Goal: Task Accomplishment & Management: Complete application form

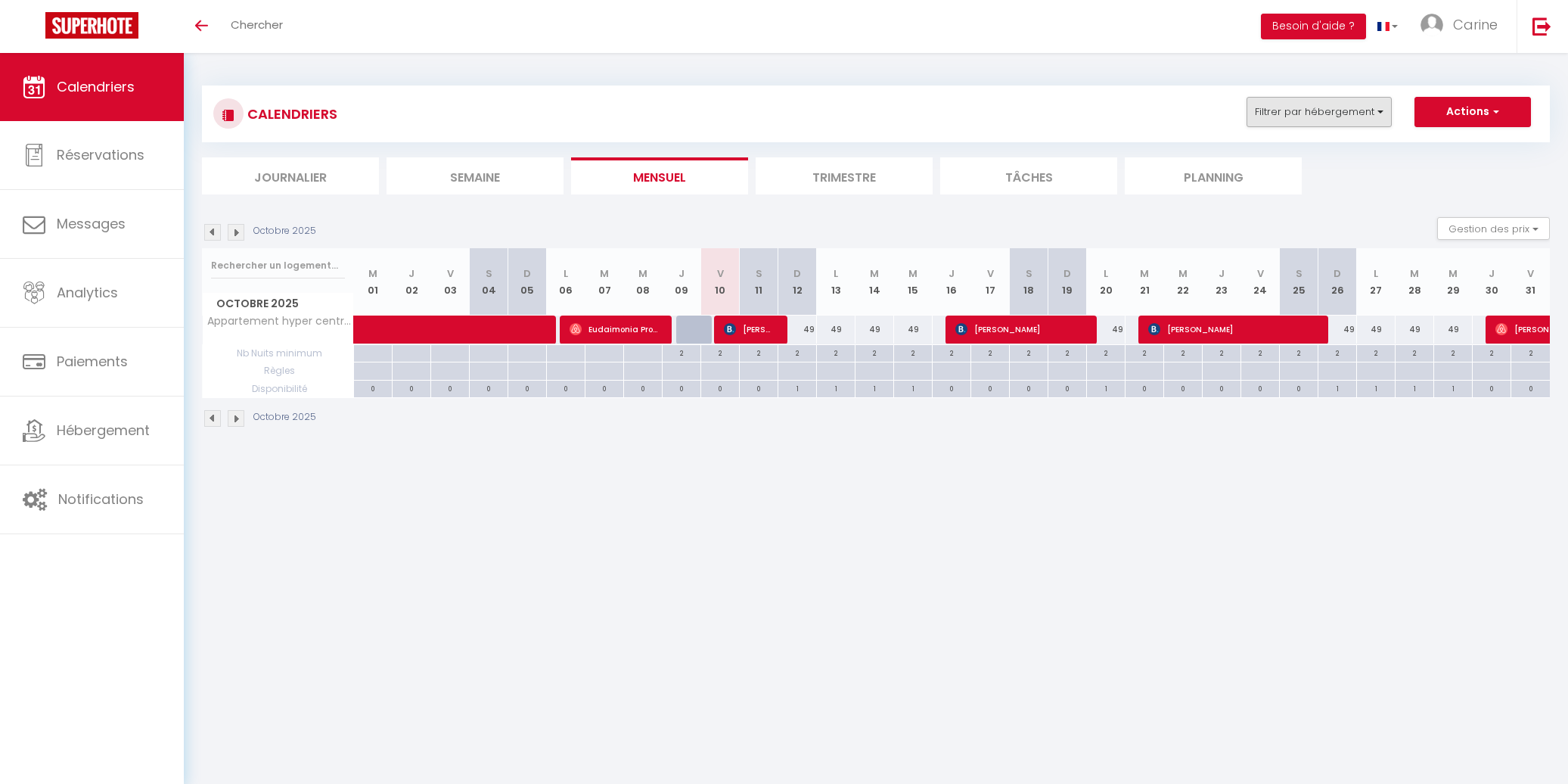
click at [1380, 116] on button "Filtrer par hébergement" at bounding box center [1318, 112] width 145 height 30
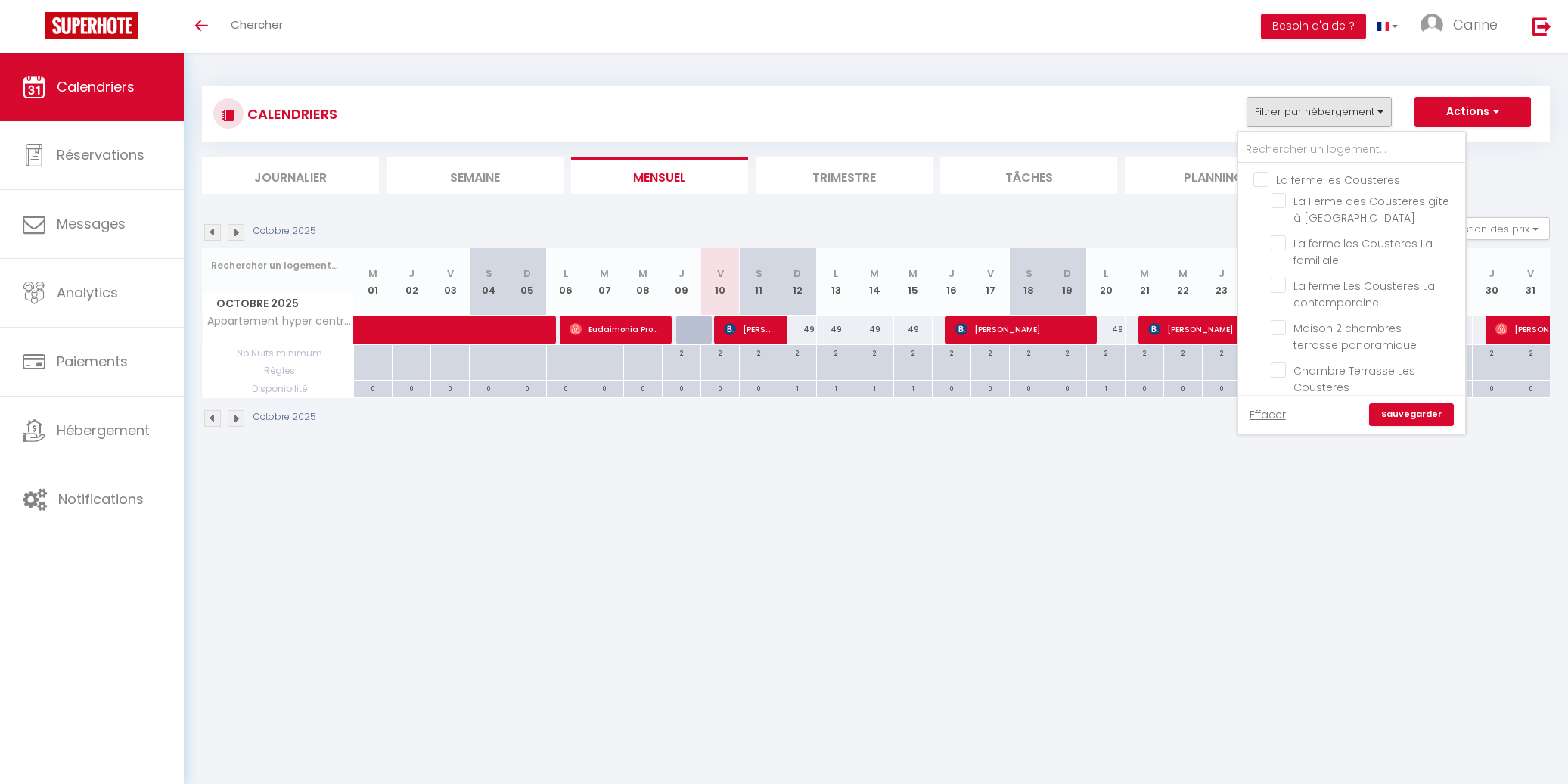
click at [1259, 177] on input "La ferme les Cousteres" at bounding box center [1366, 178] width 227 height 15
checkbox input "true"
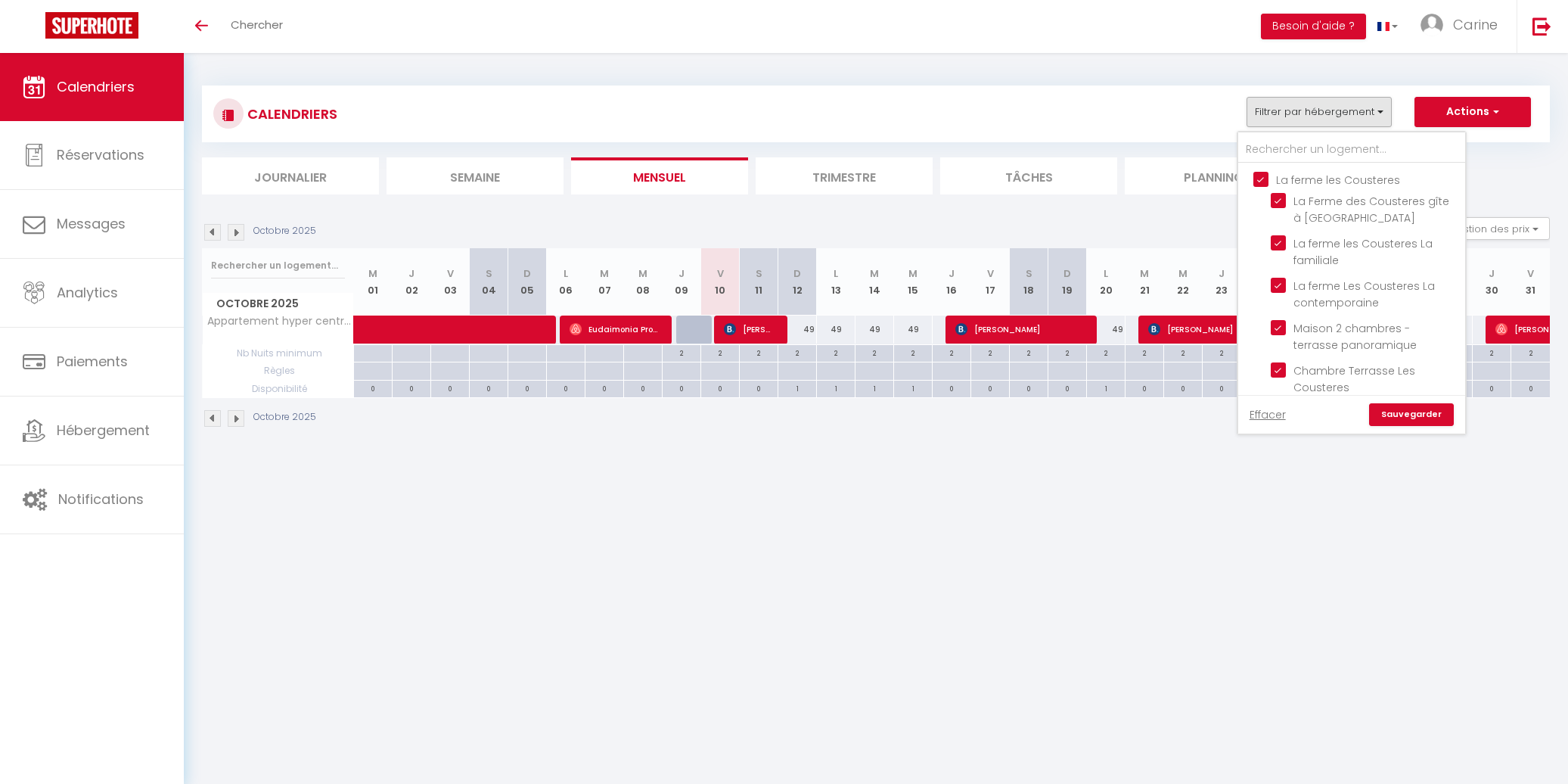
checkbox input "true"
checkbox input "false"
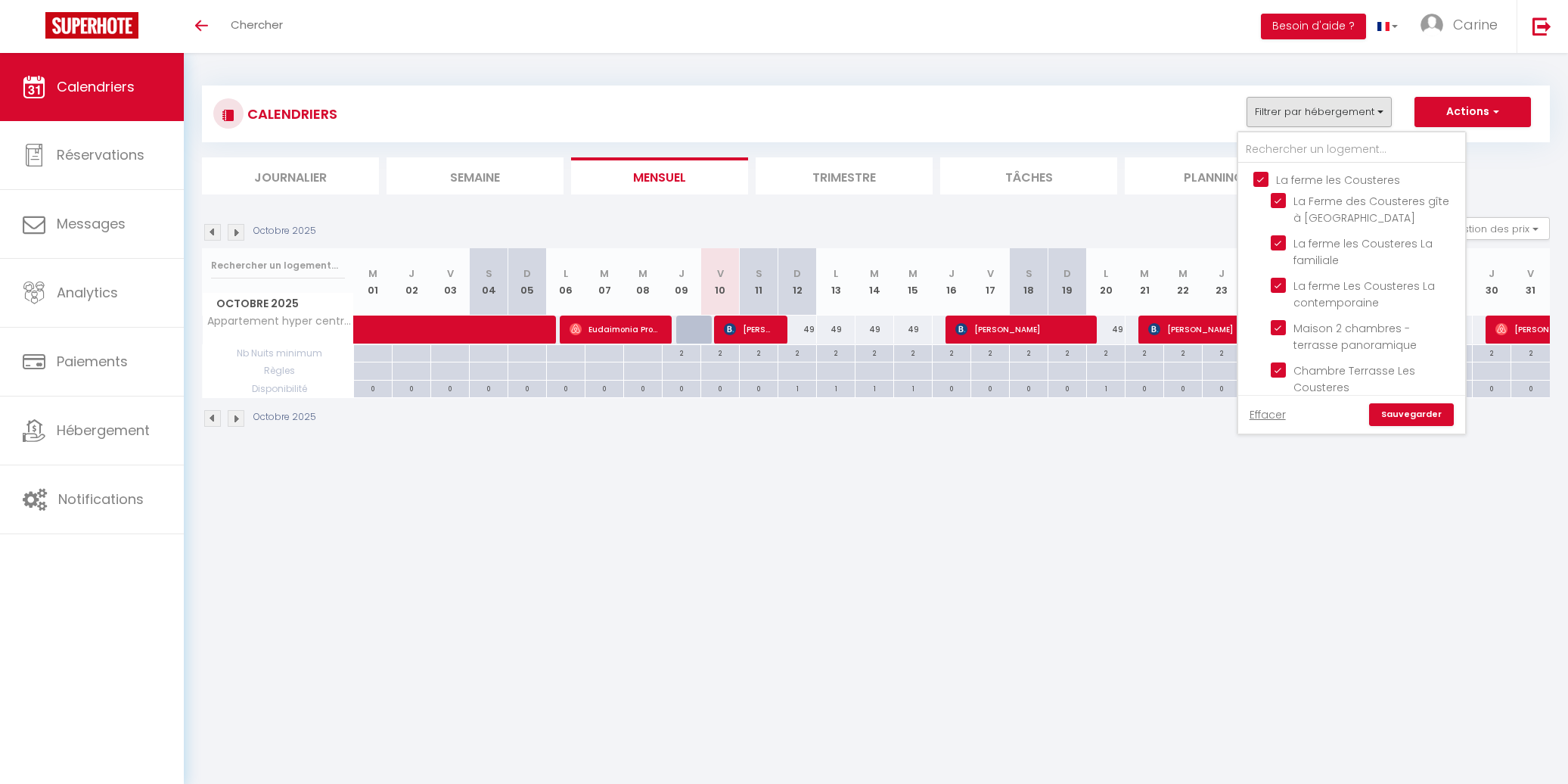
checkbox input "false"
click at [1416, 418] on link "Sauvegarder" at bounding box center [1411, 415] width 84 height 23
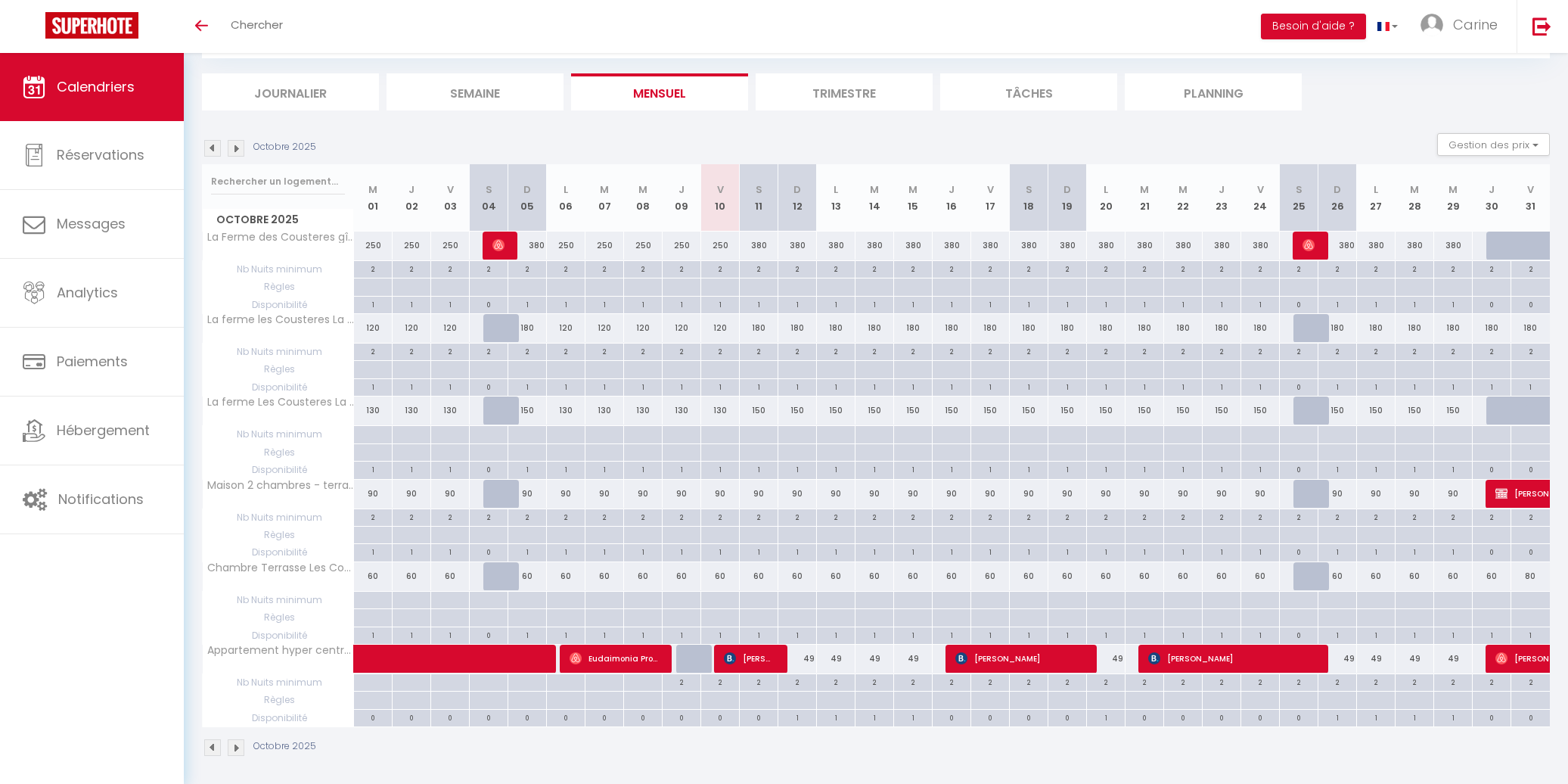
scroll to position [84, 0]
click at [215, 150] on img at bounding box center [212, 148] width 17 height 17
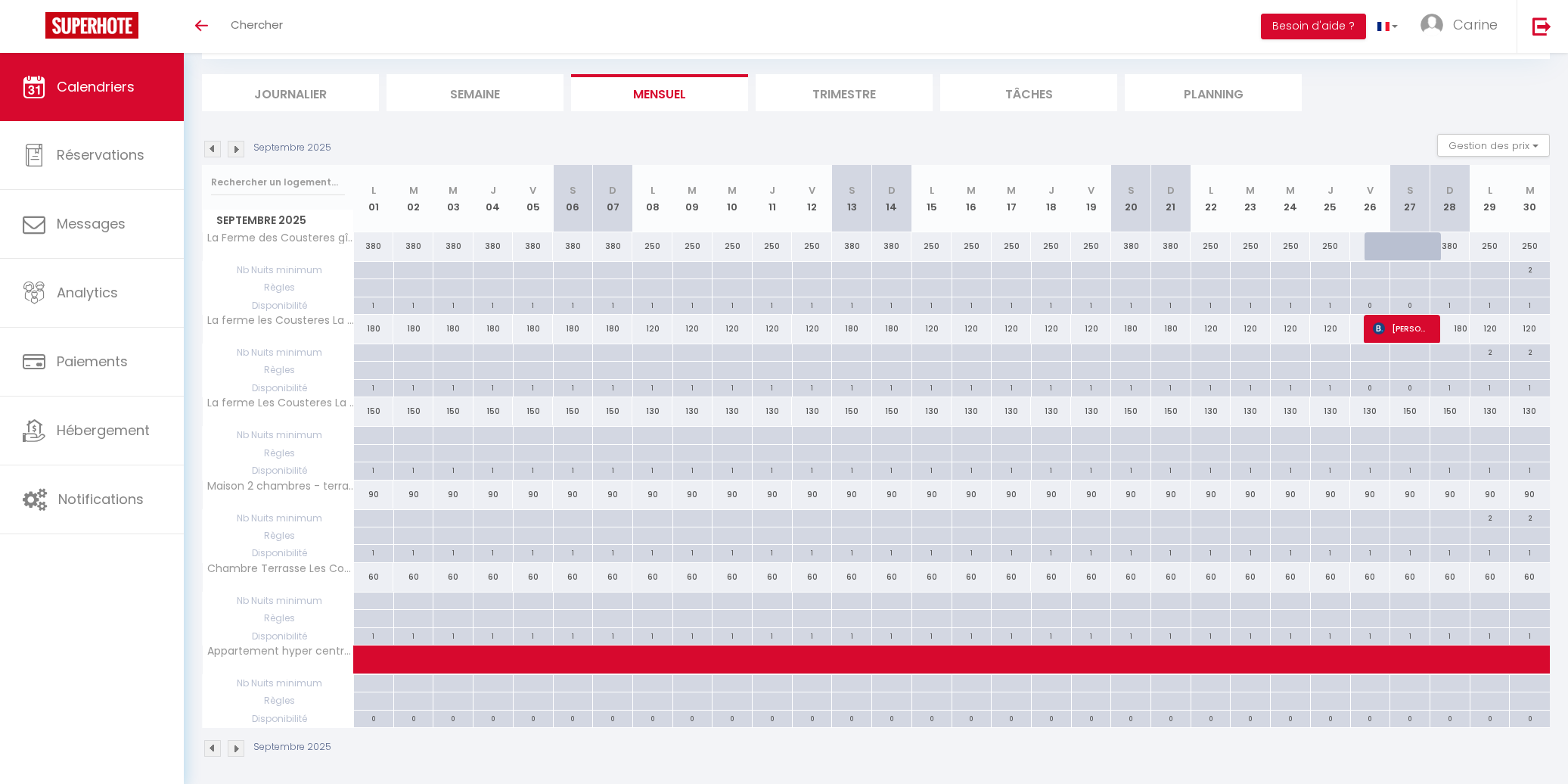
scroll to position [53, 0]
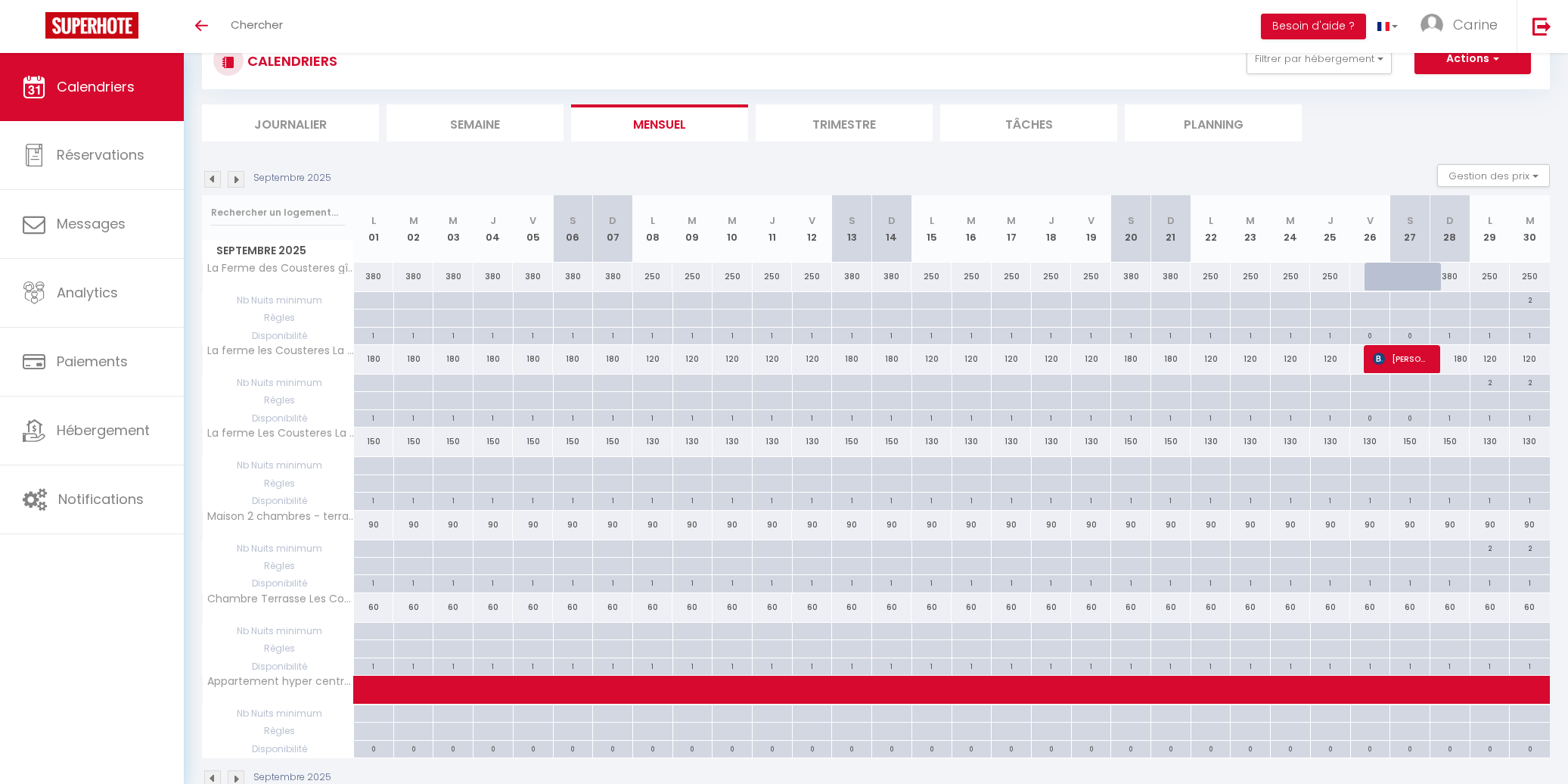
click at [231, 180] on img at bounding box center [235, 179] width 17 height 17
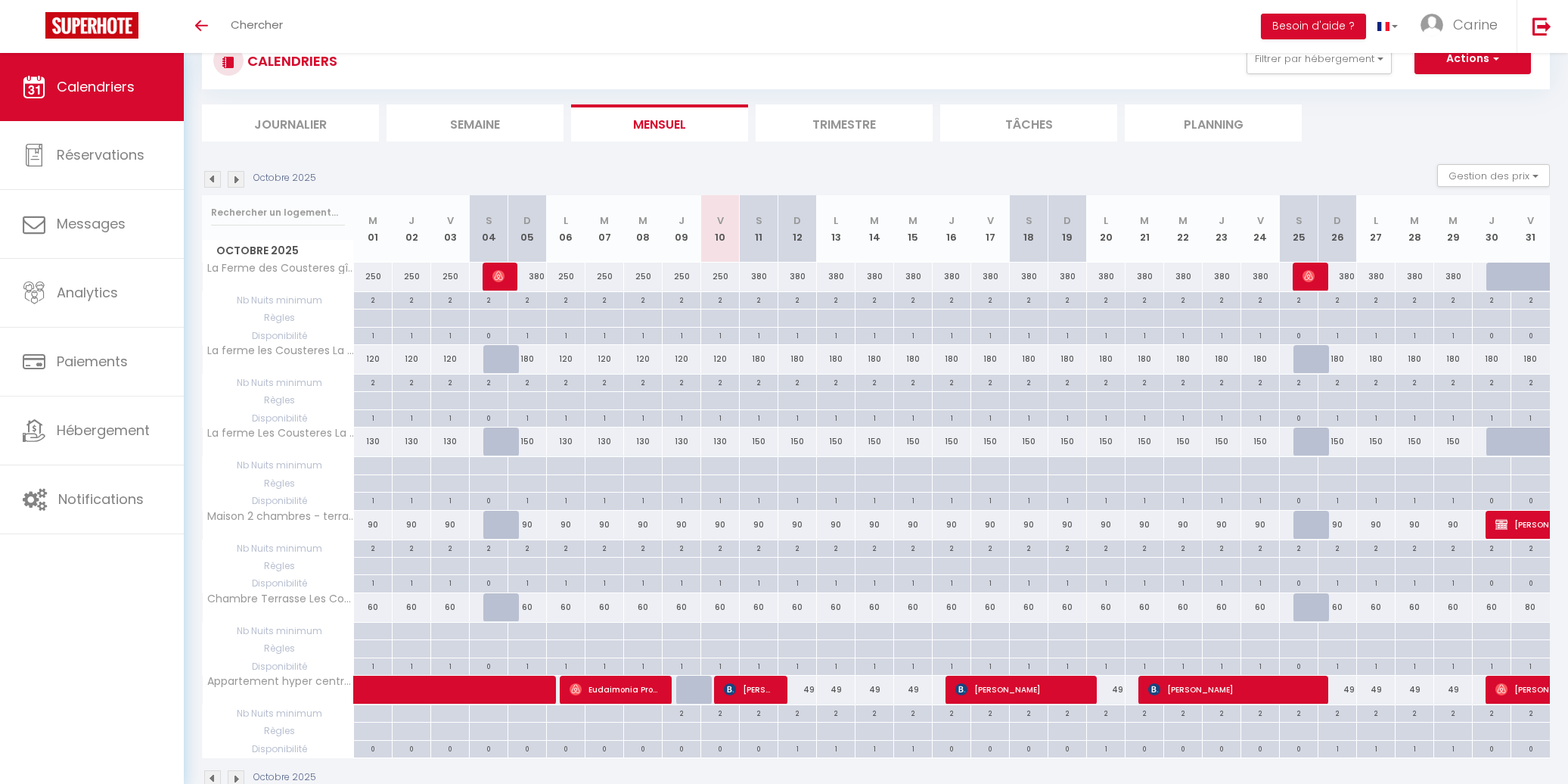
click at [212, 179] on img at bounding box center [212, 179] width 17 height 17
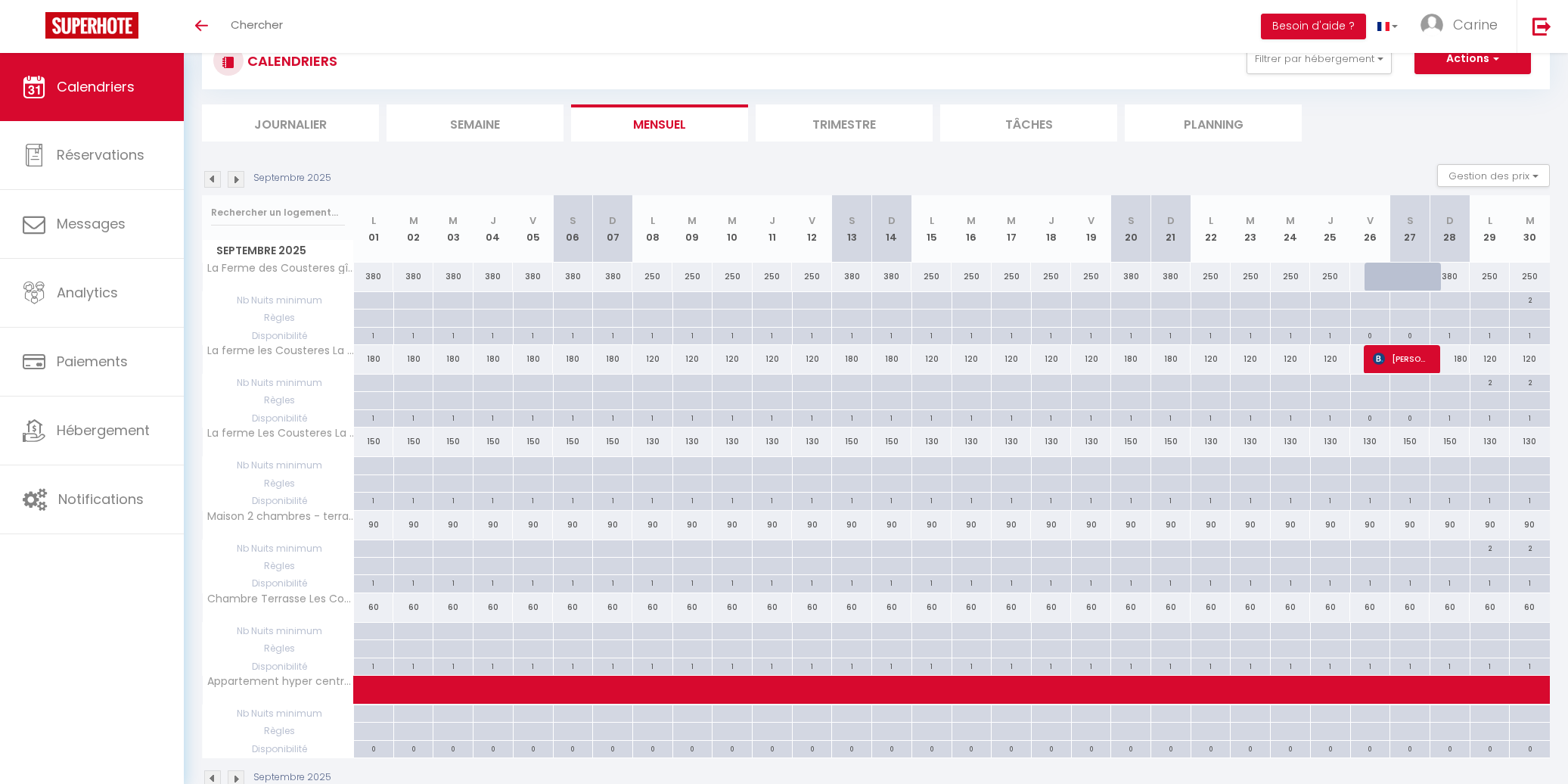
click at [212, 179] on img at bounding box center [212, 179] width 17 height 17
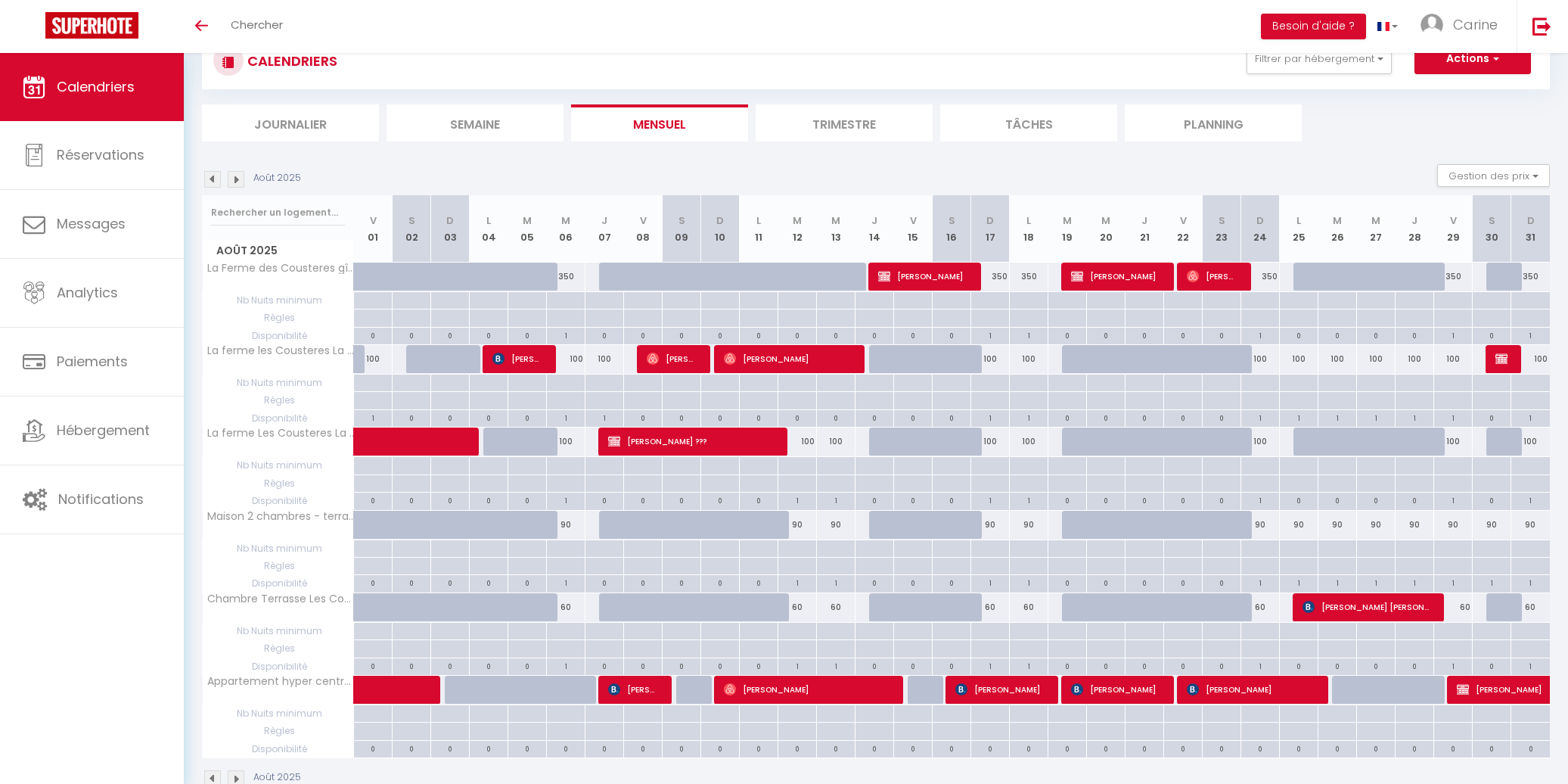
click at [729, 446] on span "[PERSON_NAME] ???" at bounding box center [691, 441] width 167 height 28
select select "KO"
select select "0"
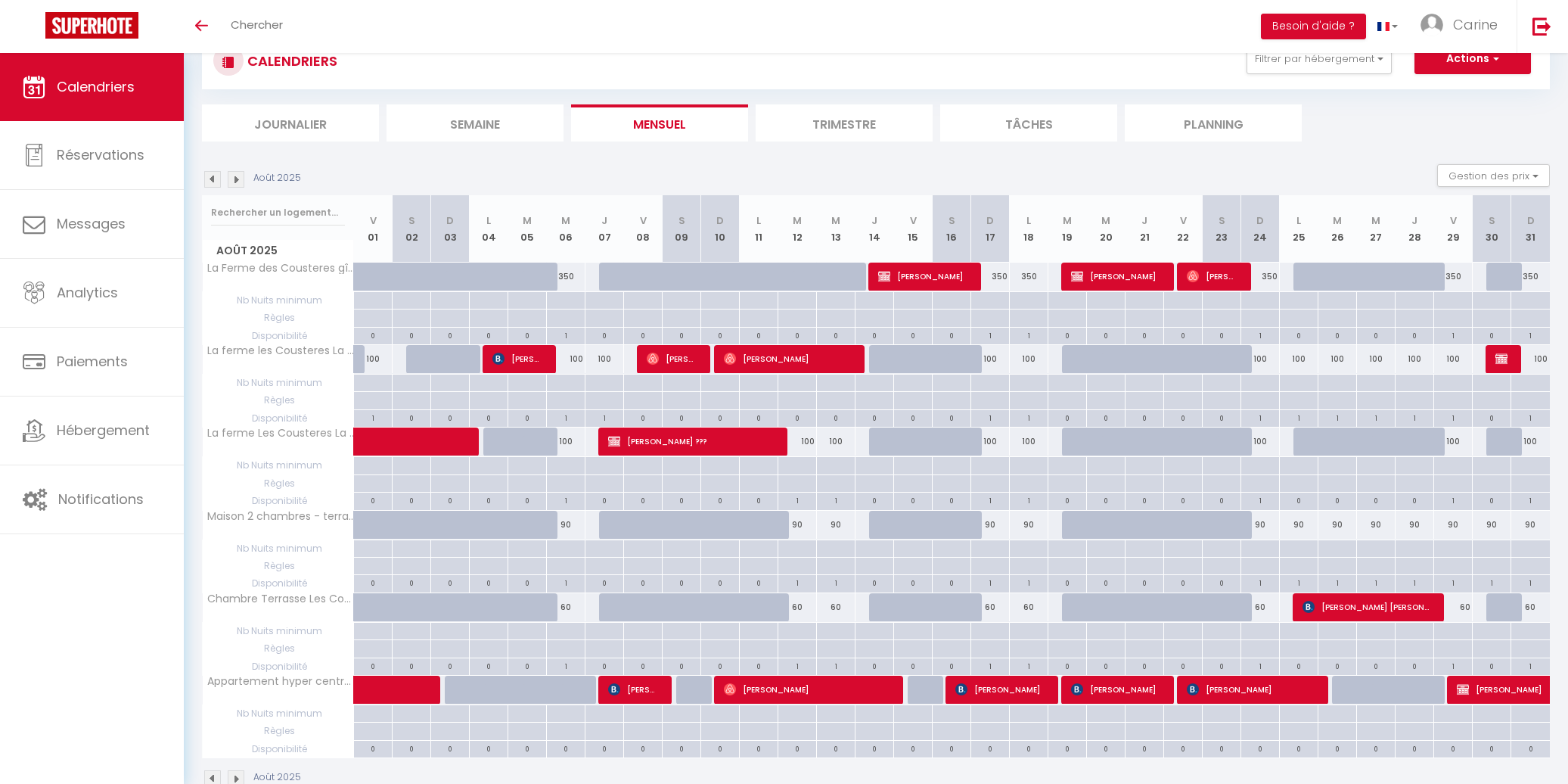
select select "0"
select select
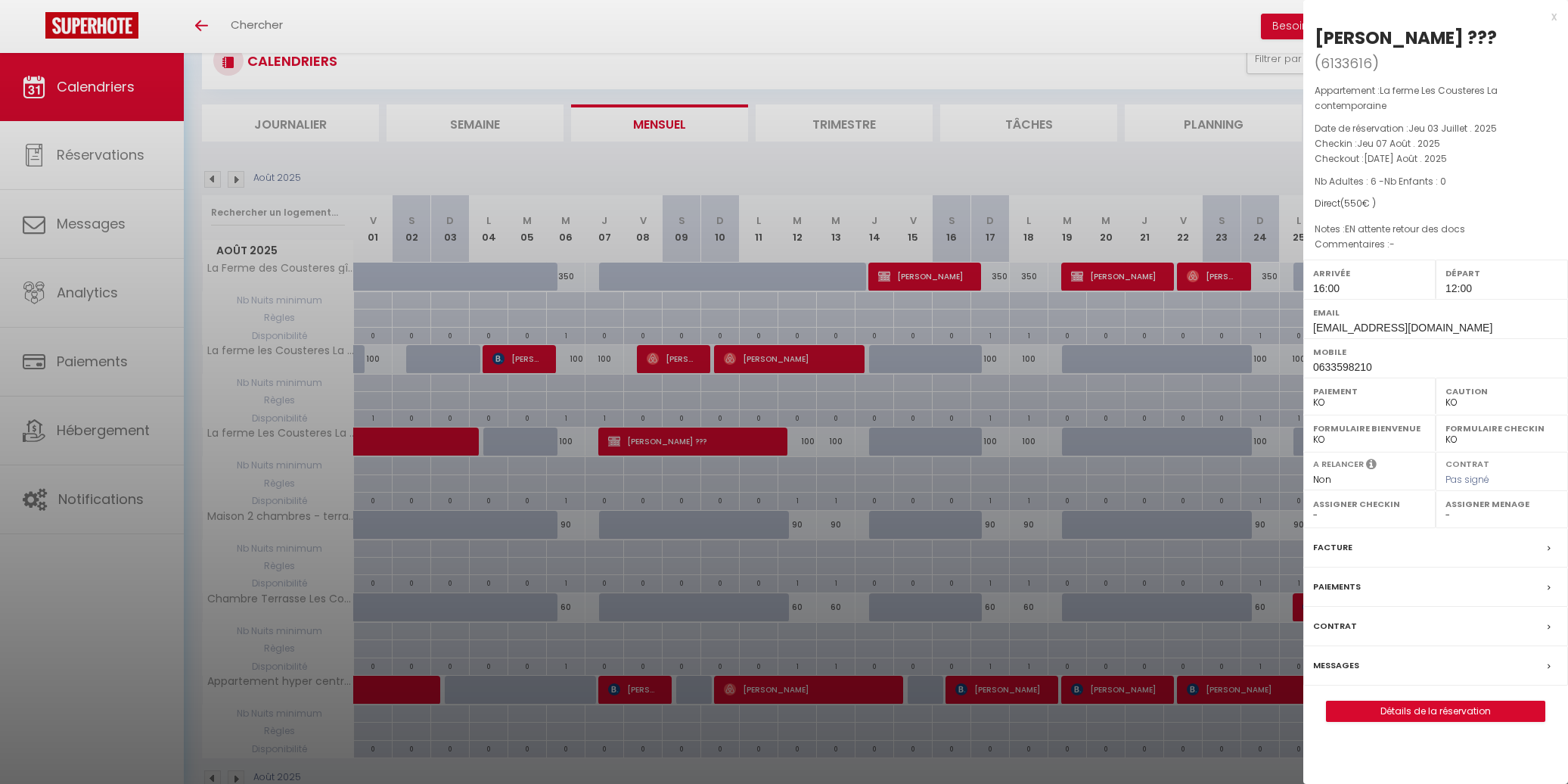
click at [1391, 701] on link "Détails de la réservation" at bounding box center [1435, 711] width 218 height 20
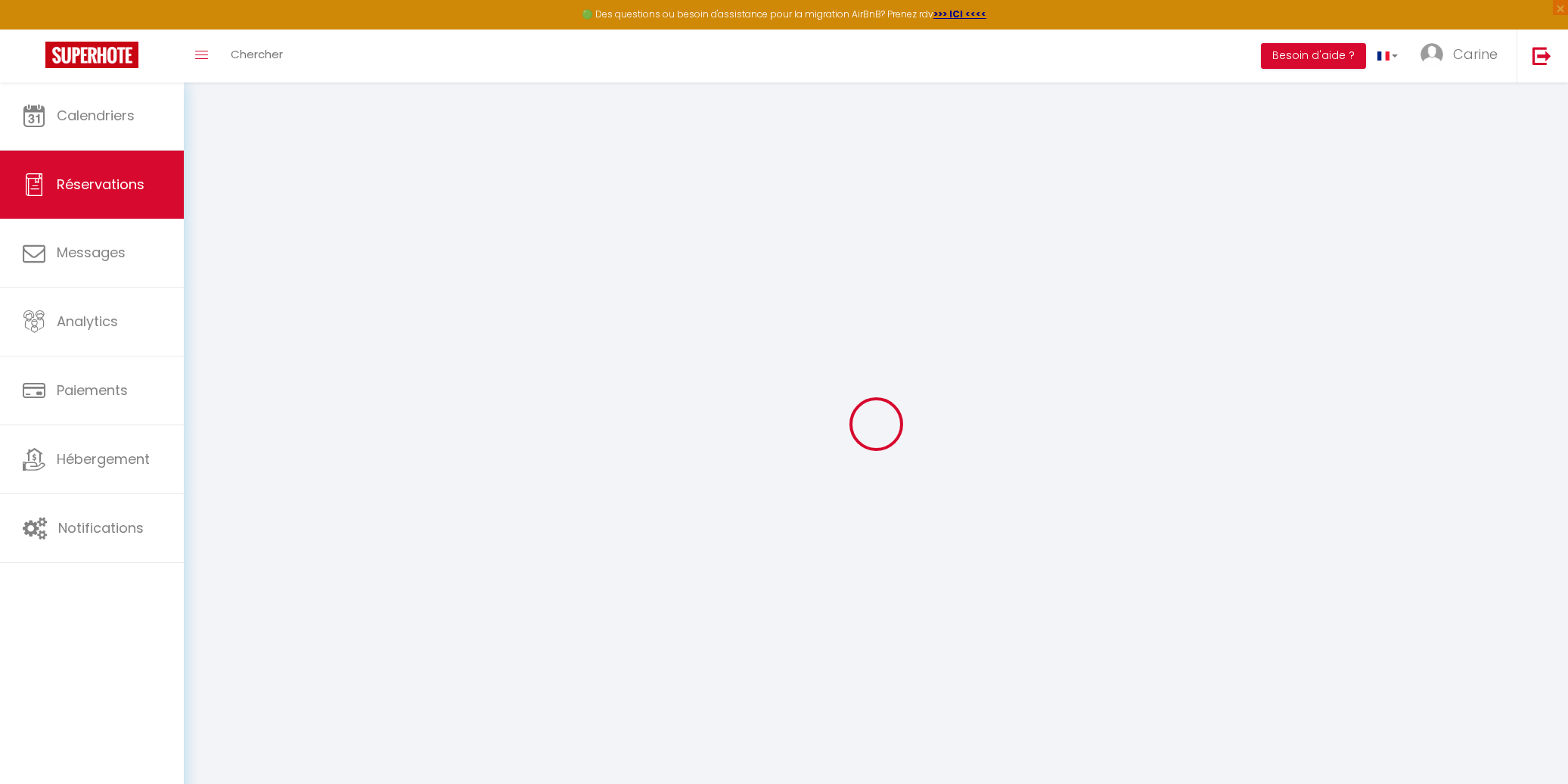
type input "[PERSON_NAME]"
type input "???"
type input "[EMAIL_ADDRESS][DOMAIN_NAME]"
type input "0633598210"
select select "FR"
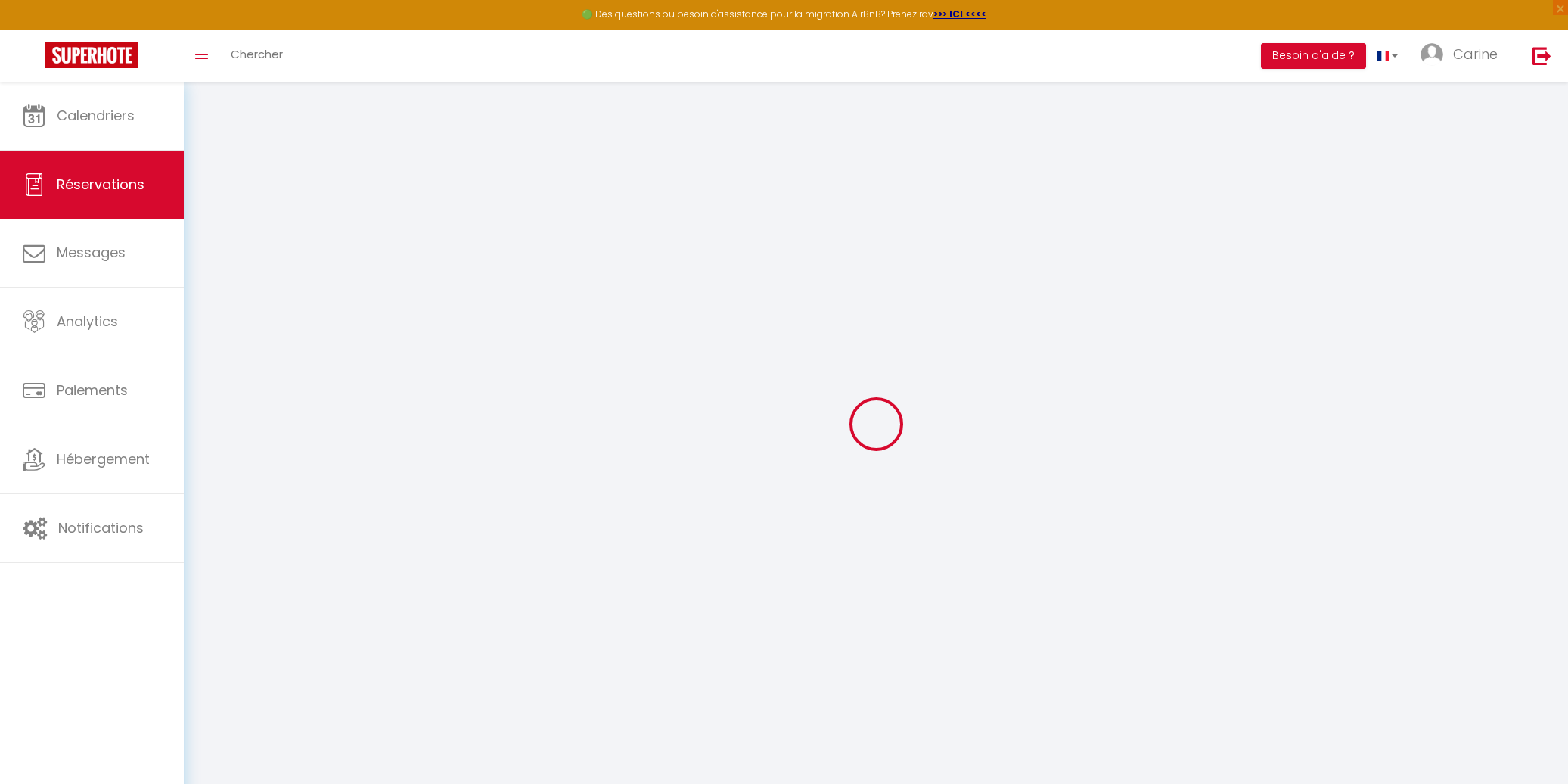
select select "68280"
select select "2"
type input "Jeu 07 Août 2025"
select select
type input "[DATE] Août 2025"
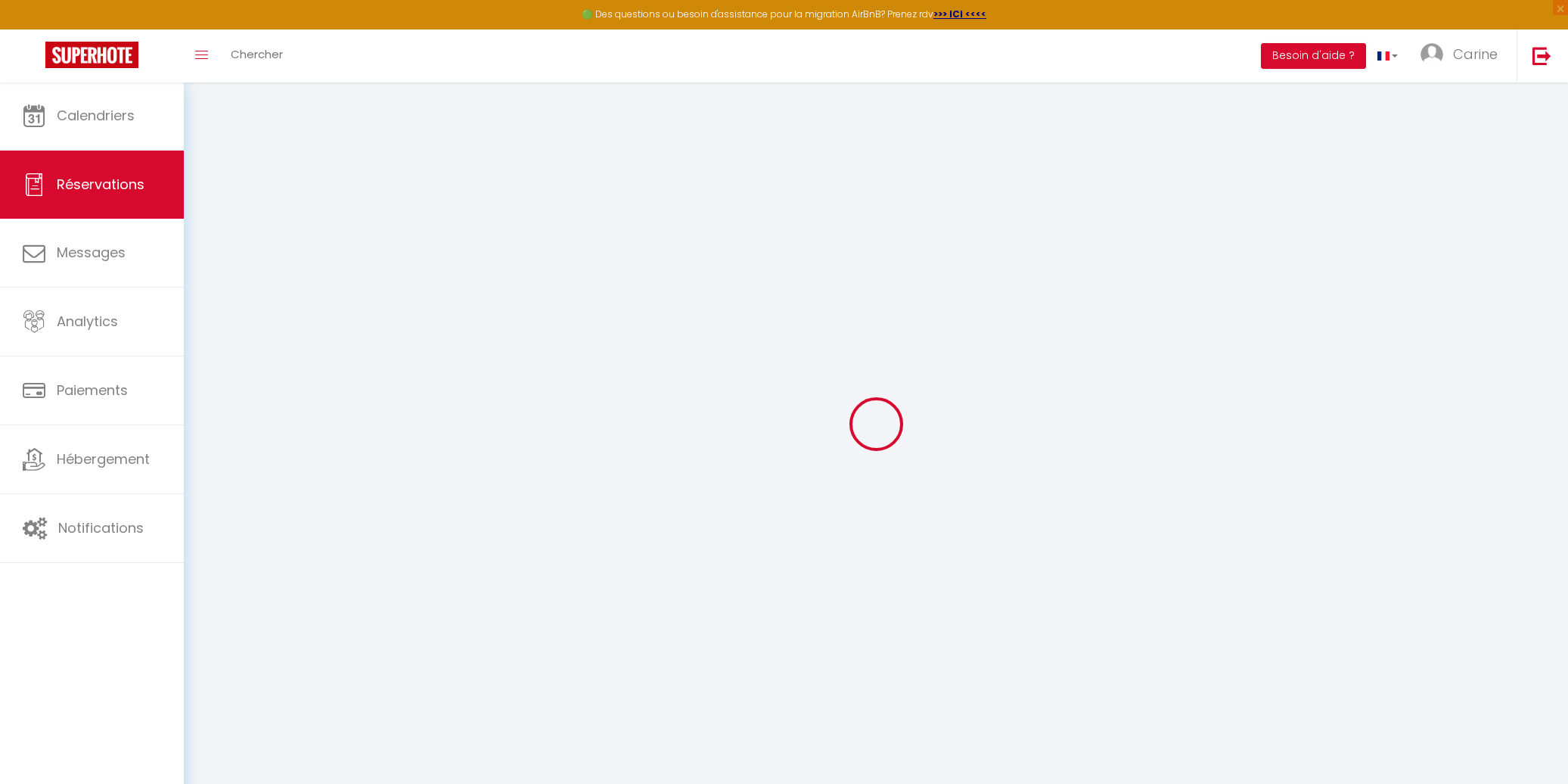
select select
type input "6"
select select "10"
select select
type input "550"
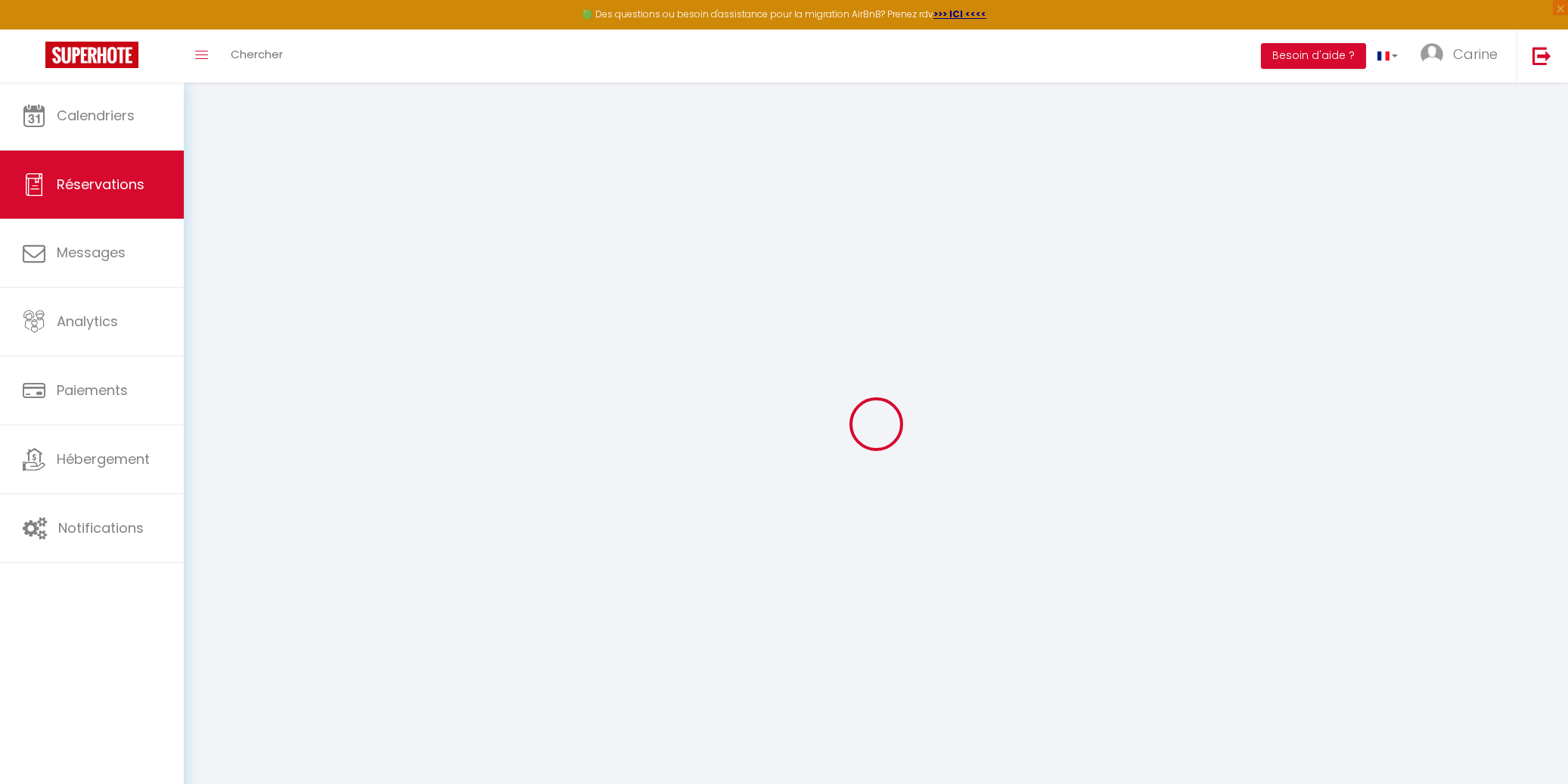
checkbox input "false"
type input "550"
type input "0"
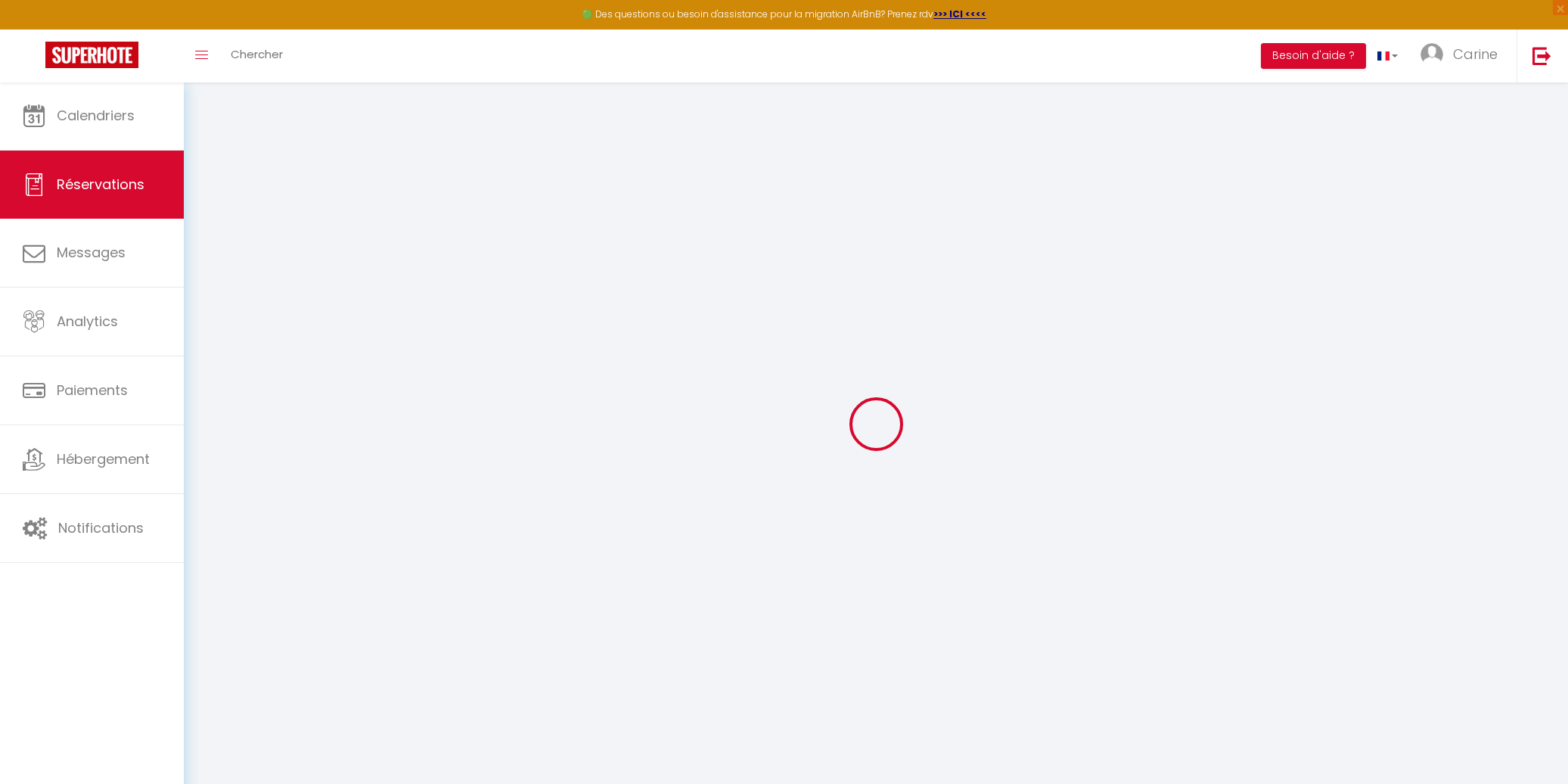
select select
select select "14"
checkbox input "false"
select select
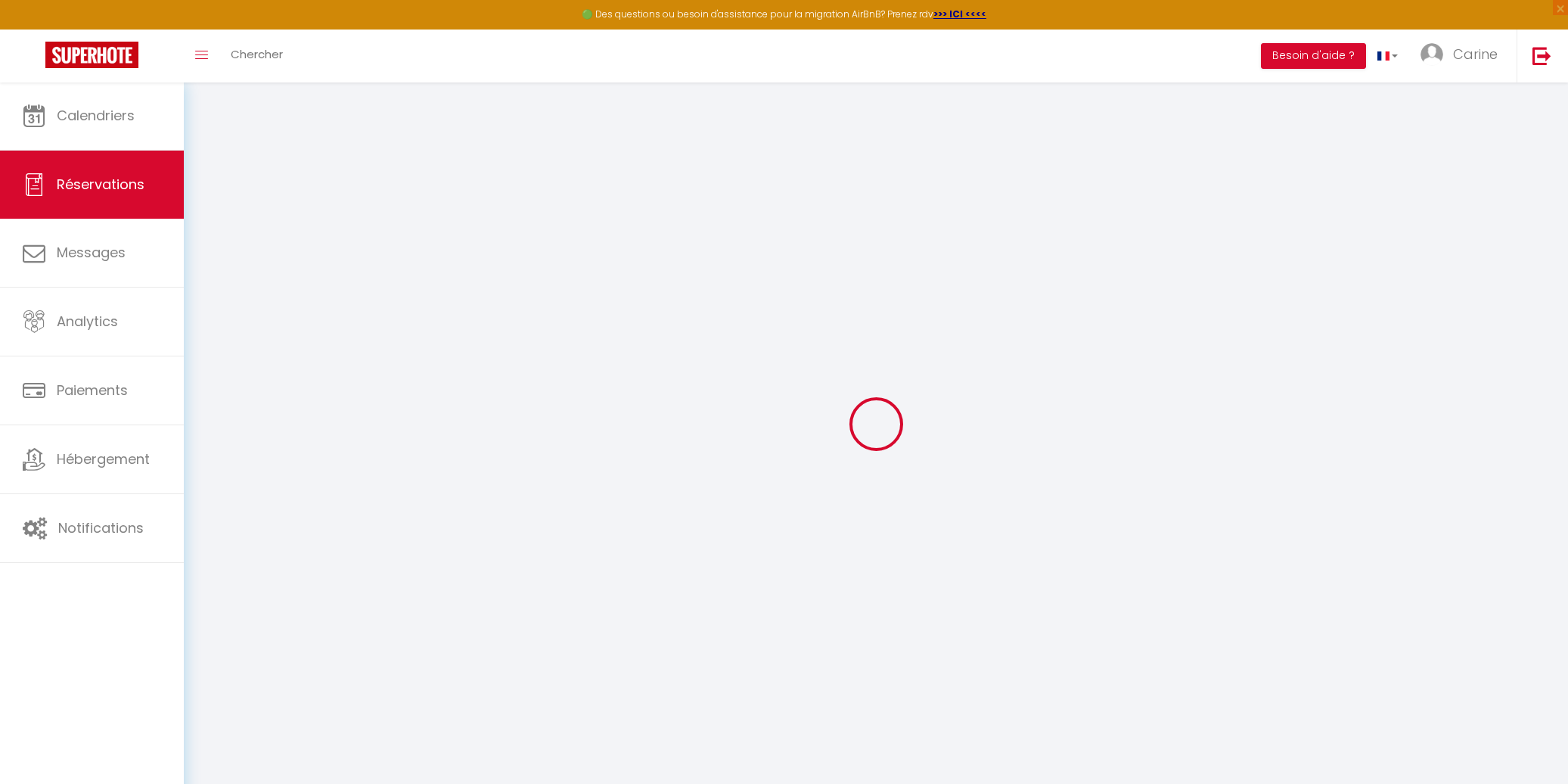
select select
checkbox input "false"
select select
checkbox input "false"
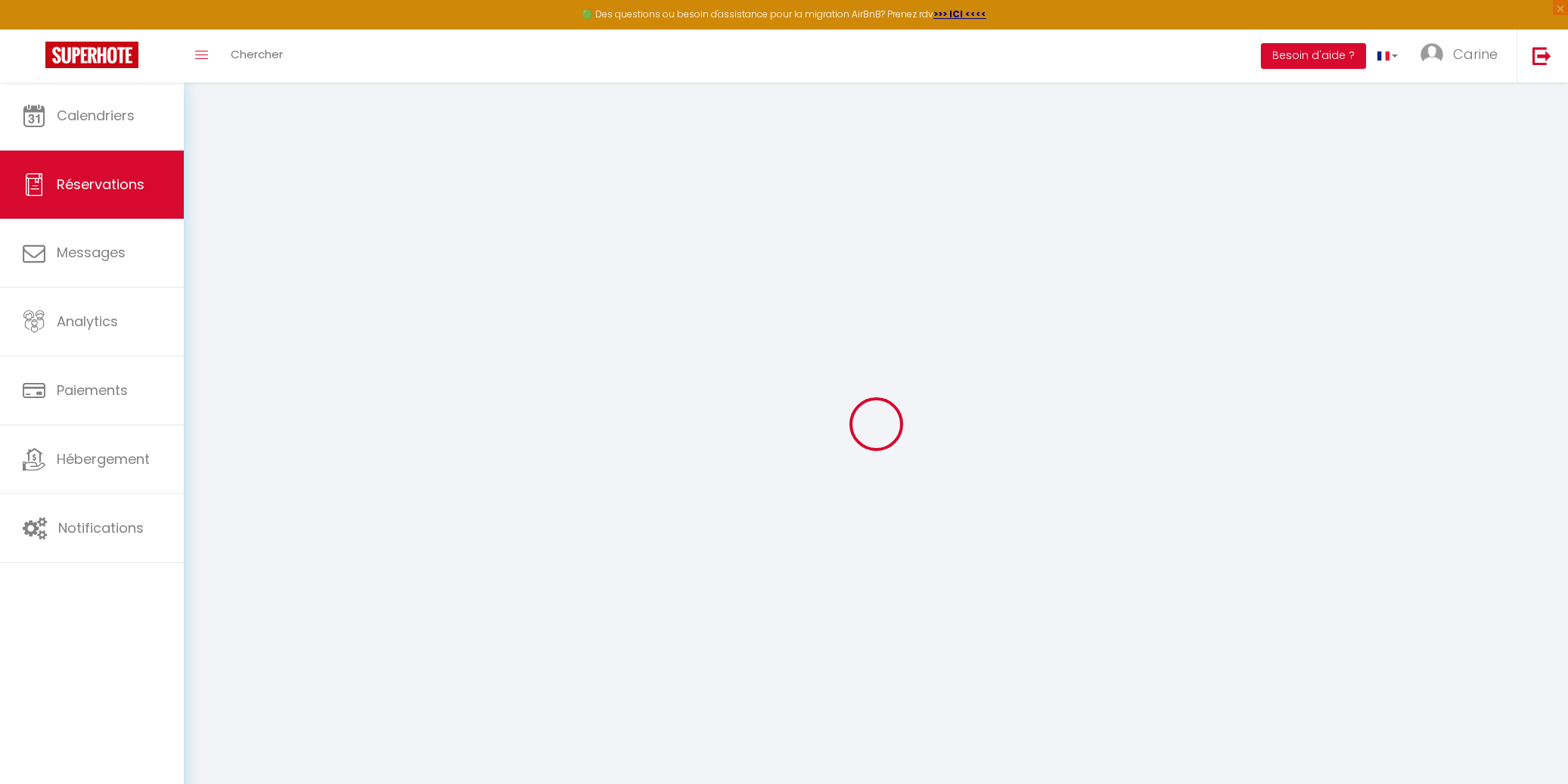
type textarea "EN attente retour des docs"
select select
checkbox input "false"
select select
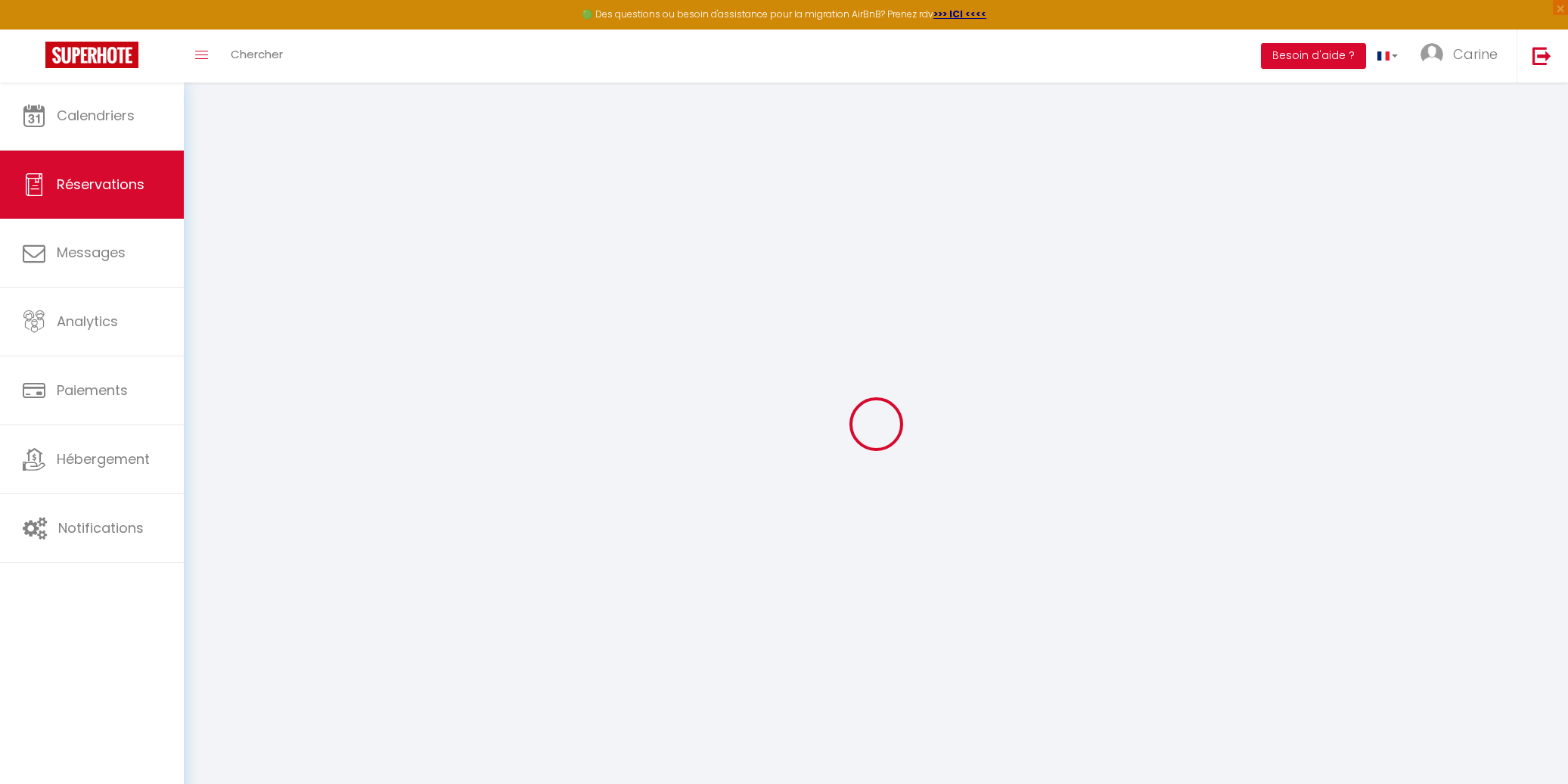
select select
checkbox input "false"
select select "16:00"
select select "12:00"
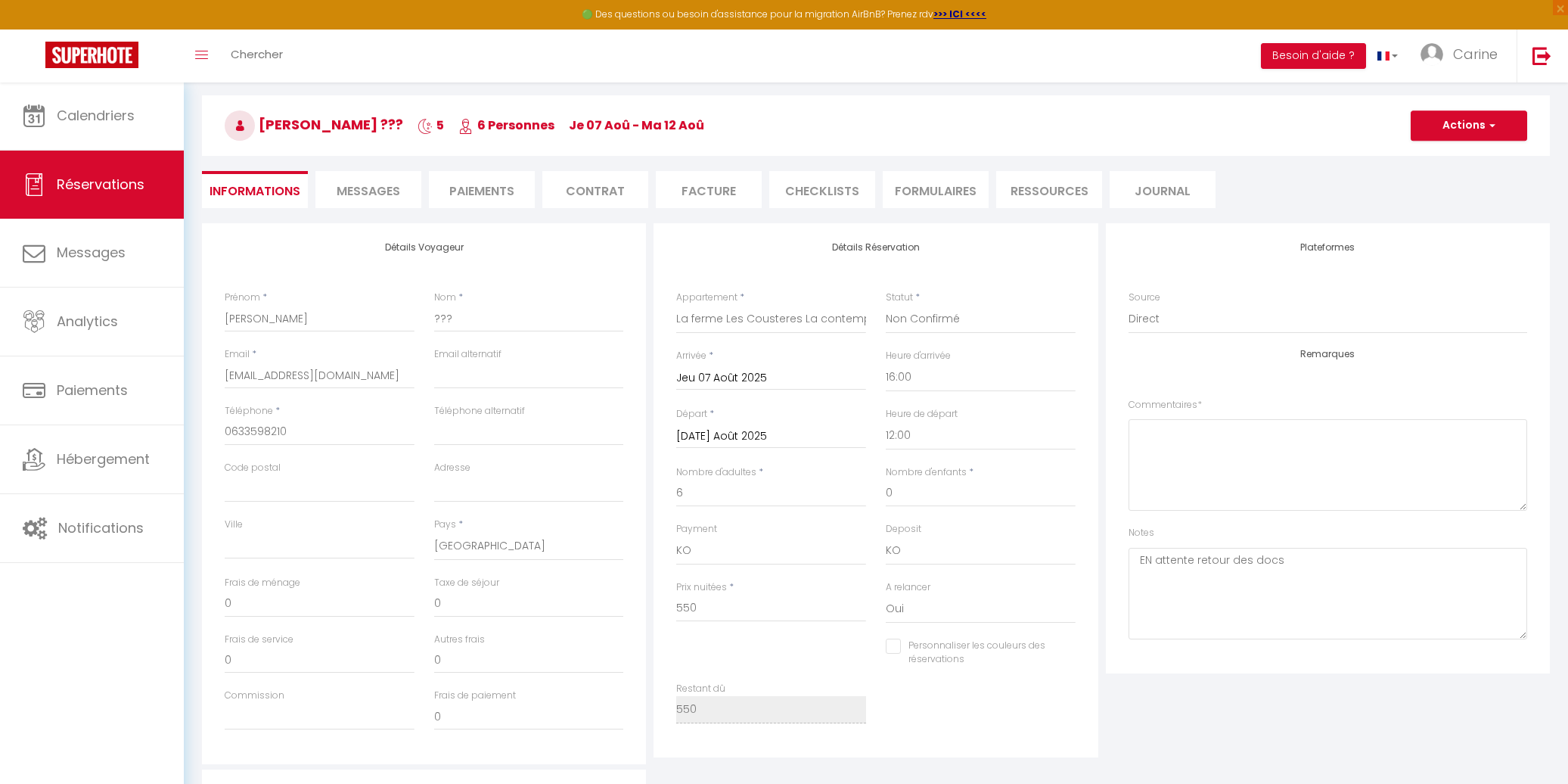
scroll to position [54, 0]
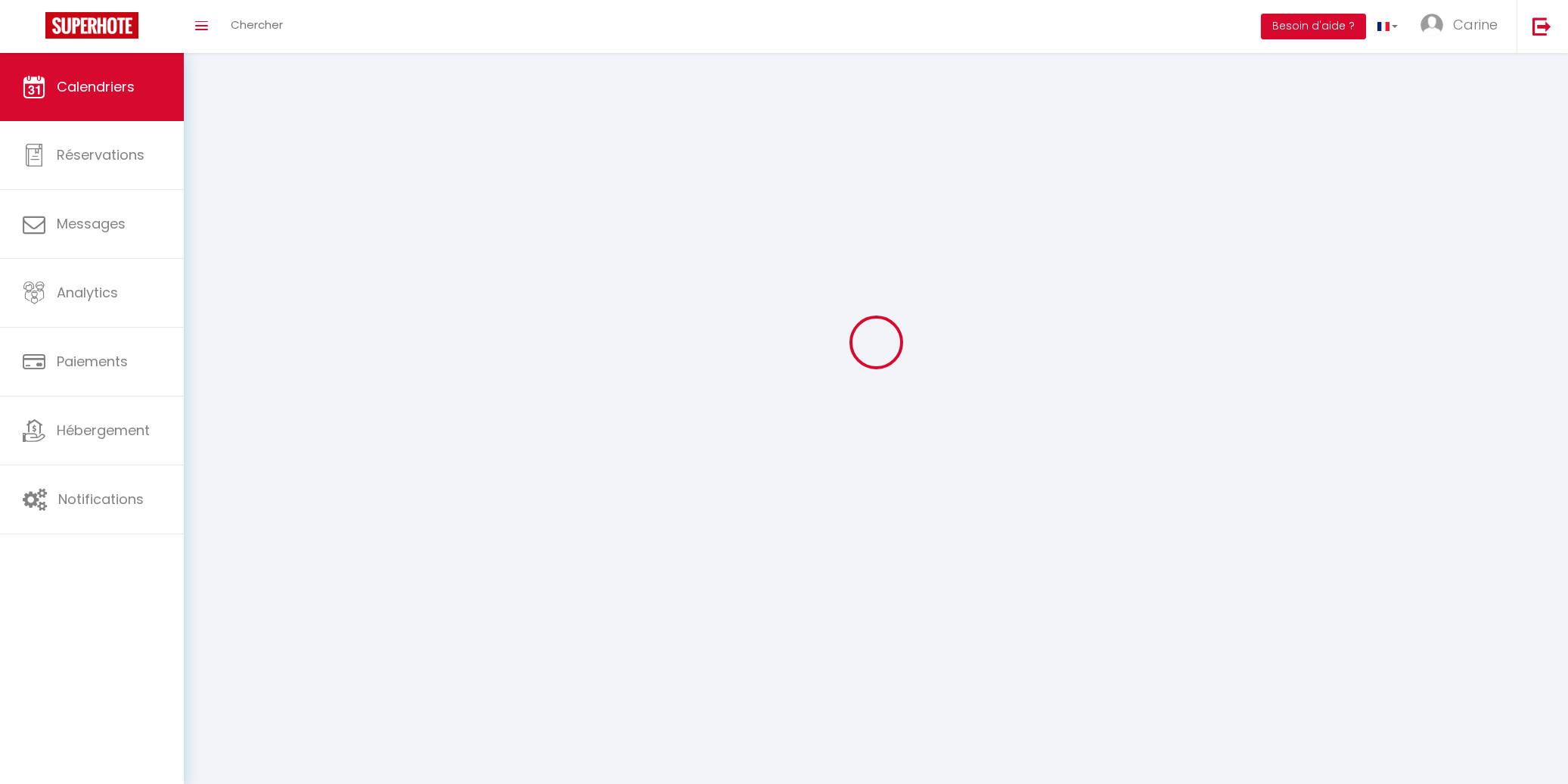
scroll to position [53, 0]
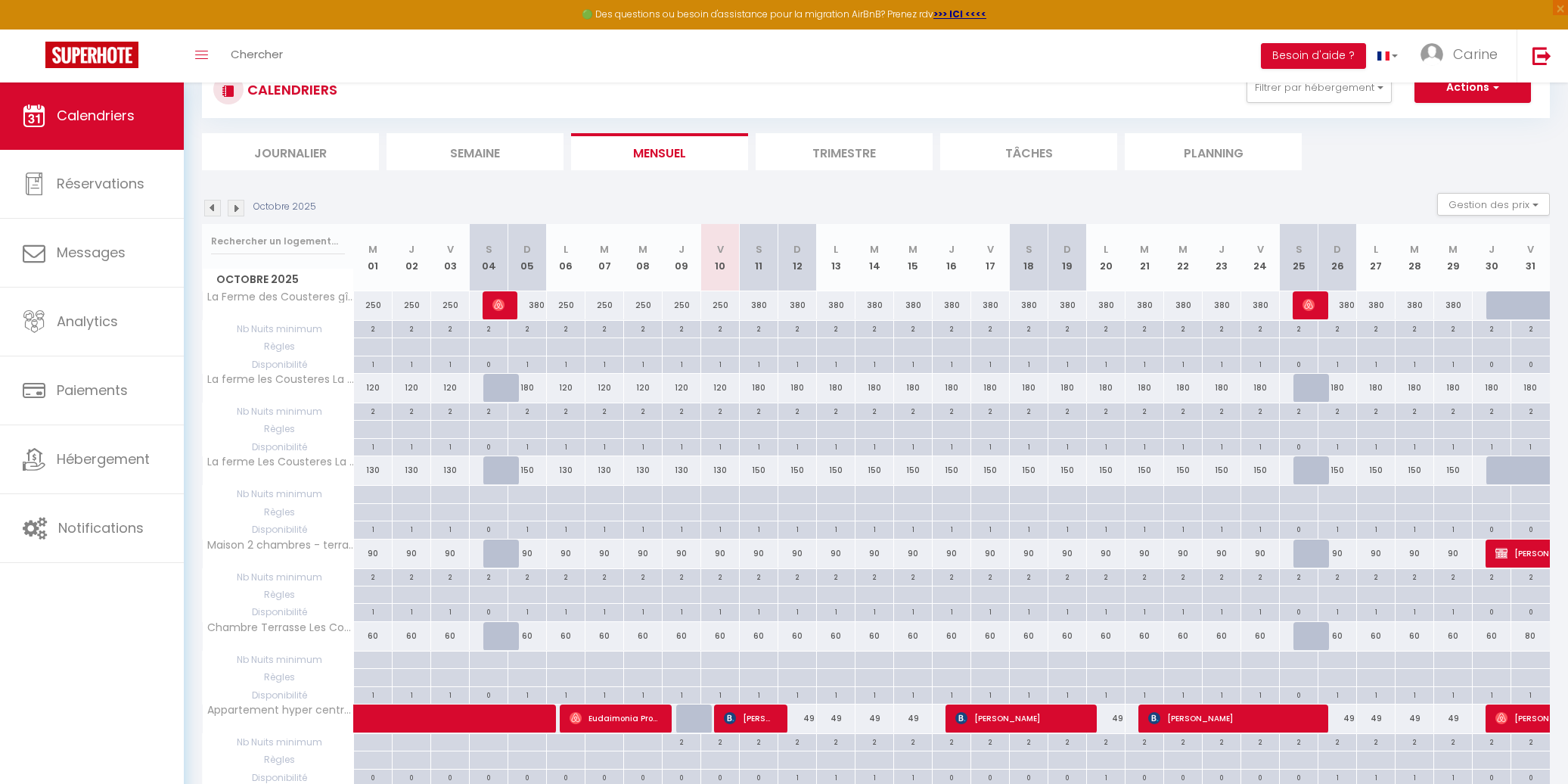
click at [206, 209] on img at bounding box center [212, 208] width 17 height 17
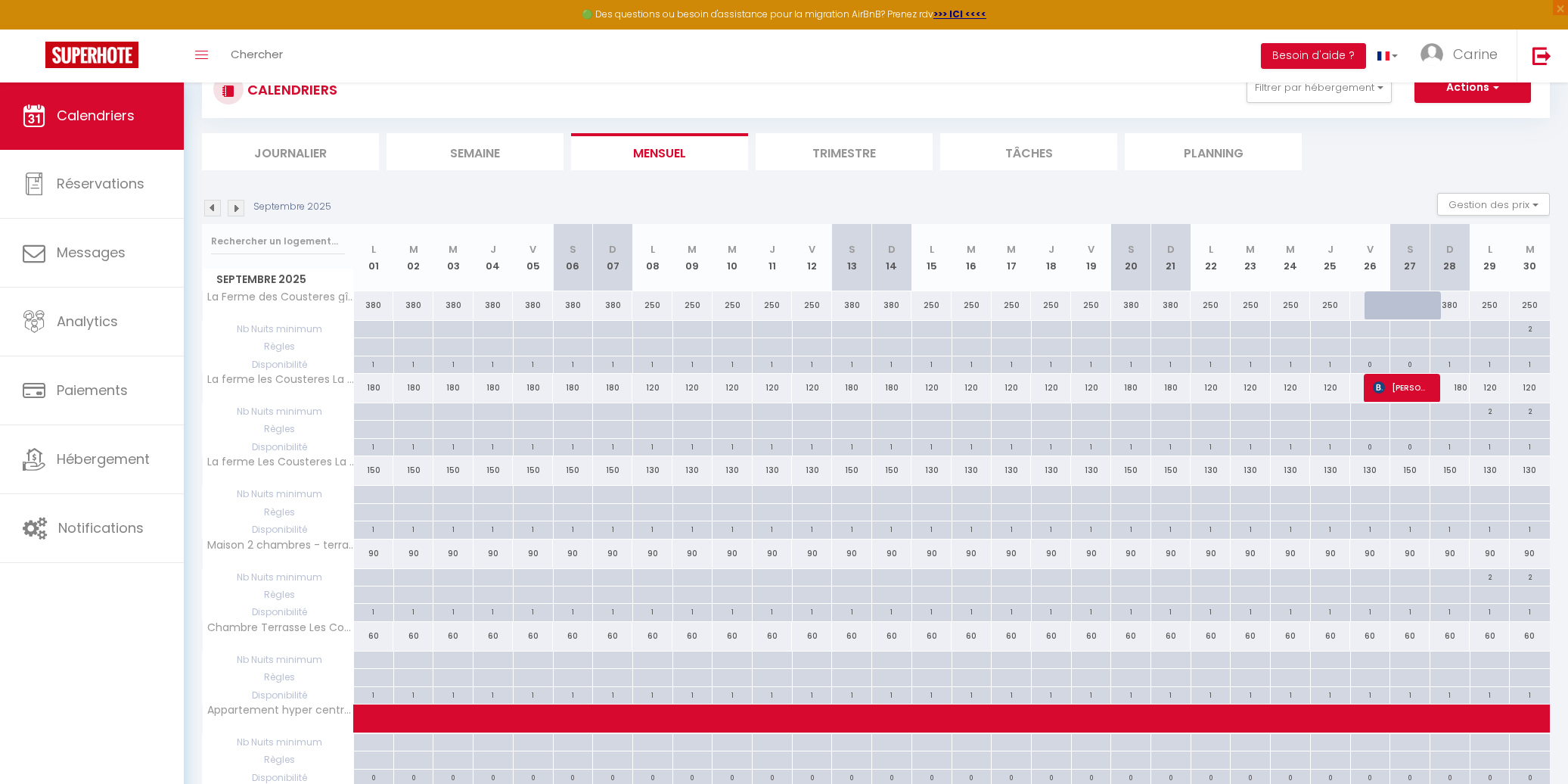
click at [209, 209] on img at bounding box center [212, 208] width 17 height 17
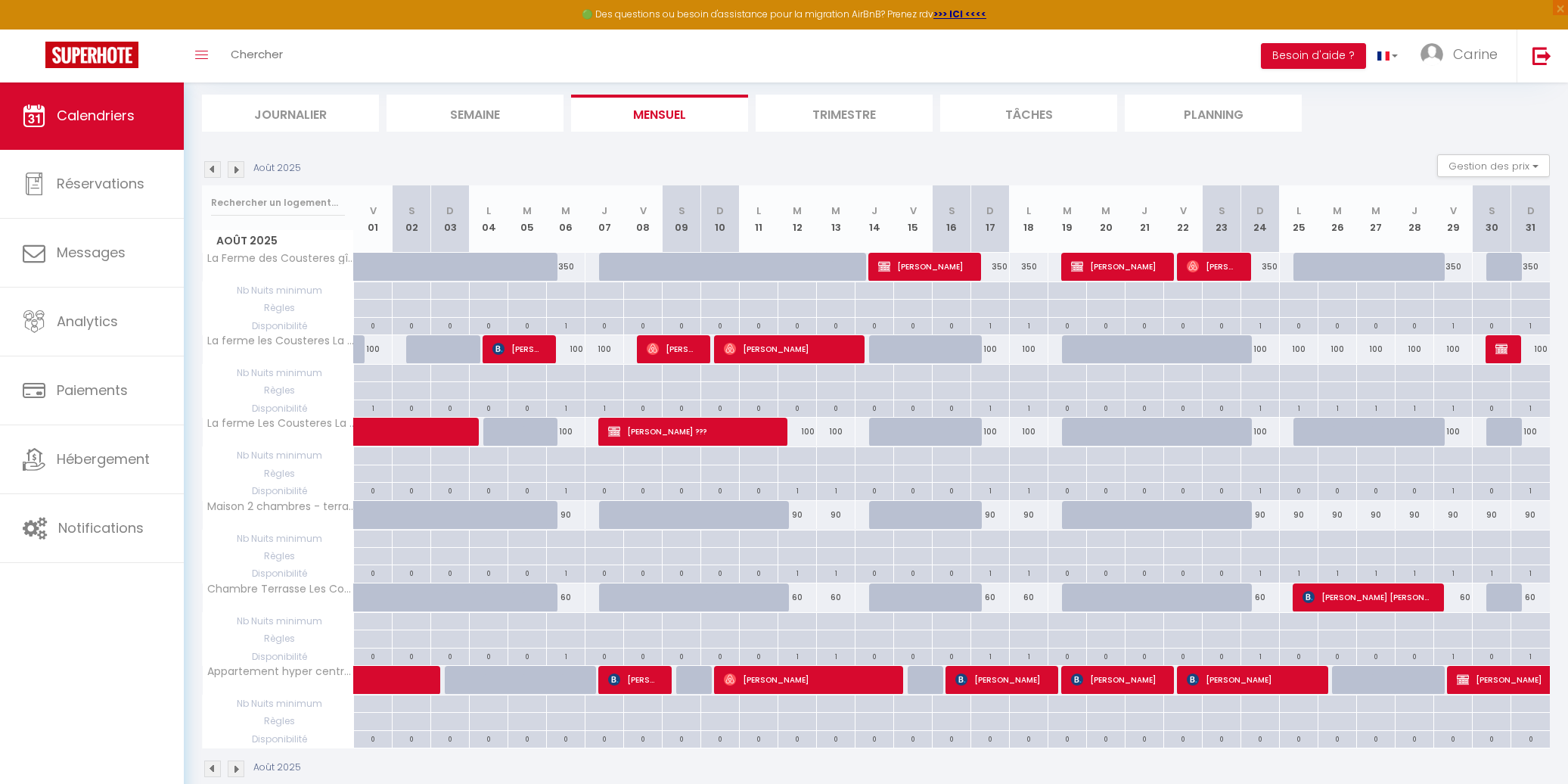
scroll to position [92, 0]
